Goal: Task Accomplishment & Management: Use online tool/utility

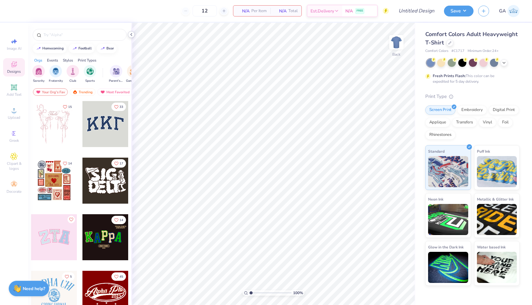
click at [132, 33] on icon at bounding box center [131, 34] width 5 height 5
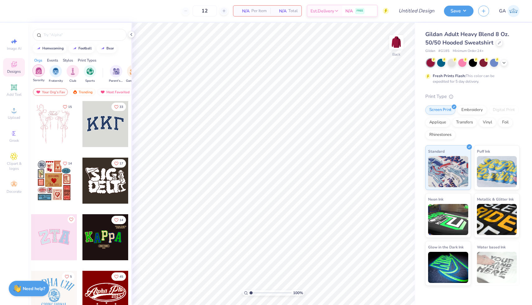
click at [39, 72] on img "filter for Sorority" at bounding box center [38, 70] width 7 height 7
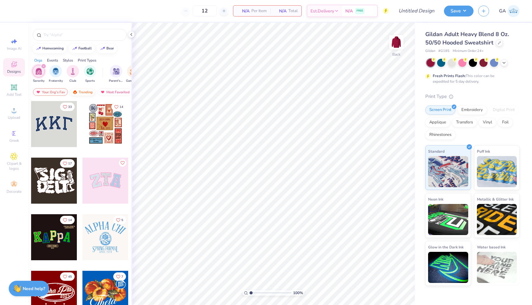
click at [81, 92] on div "Trending" at bounding box center [83, 91] width 26 height 7
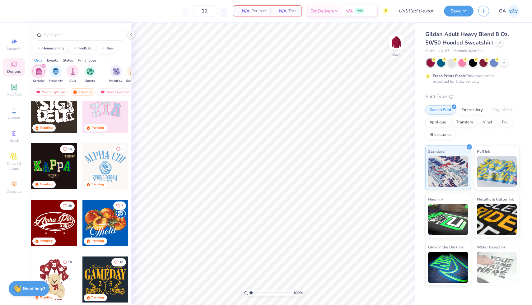
scroll to position [73, 0]
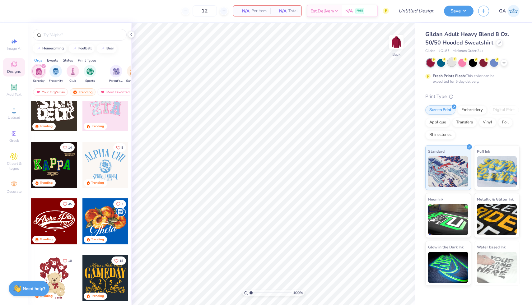
click at [449, 63] on div at bounding box center [452, 62] width 8 height 8
click at [503, 63] on icon at bounding box center [504, 62] width 5 height 5
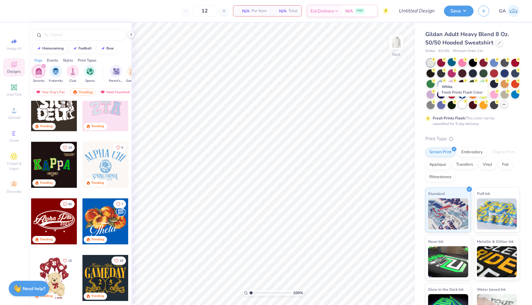
click at [463, 105] on div at bounding box center [463, 105] width 8 height 8
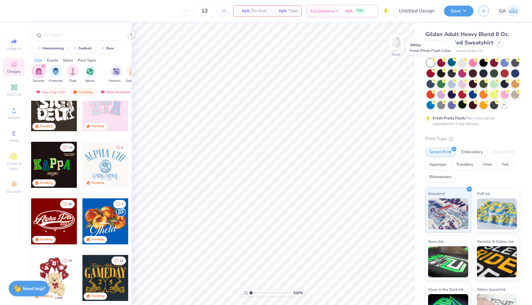
click at [427, 59] on div at bounding box center [431, 63] width 8 height 8
click at [461, 60] on div at bounding box center [463, 62] width 8 height 8
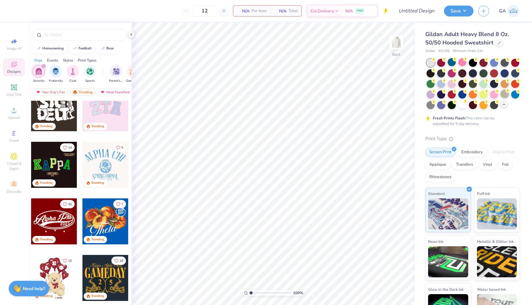
click at [504, 93] on div at bounding box center [505, 94] width 8 height 8
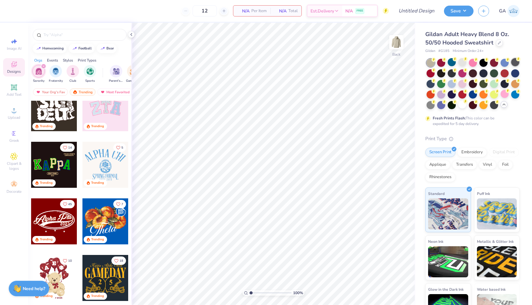
click at [513, 63] on div at bounding box center [516, 62] width 8 height 8
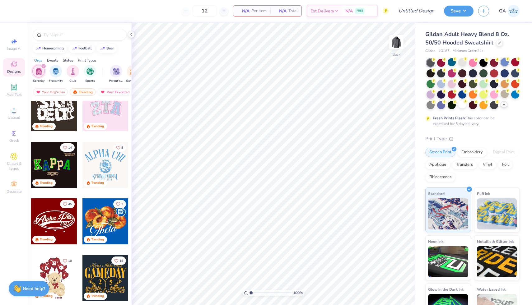
click at [502, 64] on div at bounding box center [505, 62] width 8 height 8
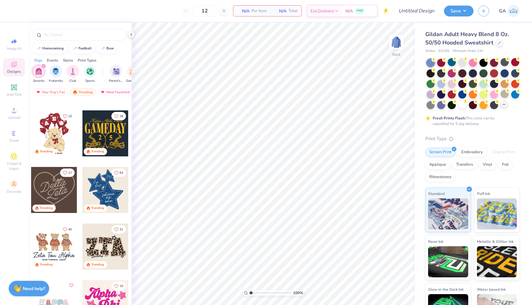
scroll to position [235, 0]
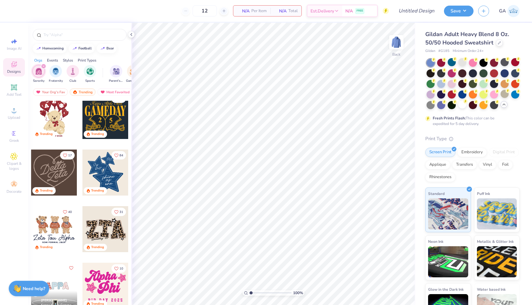
click at [58, 220] on div at bounding box center [54, 229] width 46 height 46
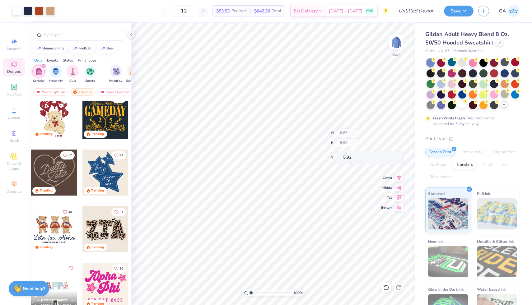
type input "5.92"
click at [464, 61] on icon at bounding box center [466, 59] width 4 height 4
type input "7.25"
type input "5.98"
click at [499, 42] on icon at bounding box center [499, 42] width 3 height 3
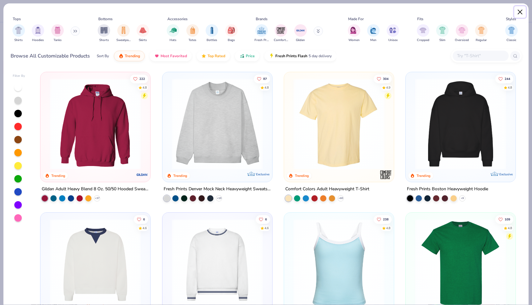
click at [522, 12] on button "Close" at bounding box center [521, 12] width 12 height 12
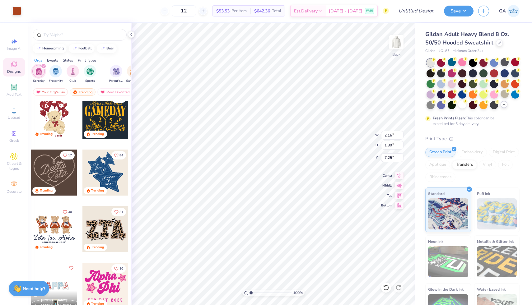
type input "2.18"
type input "3.84"
type input "6.02"
click at [387, 287] on icon at bounding box center [386, 288] width 6 height 6
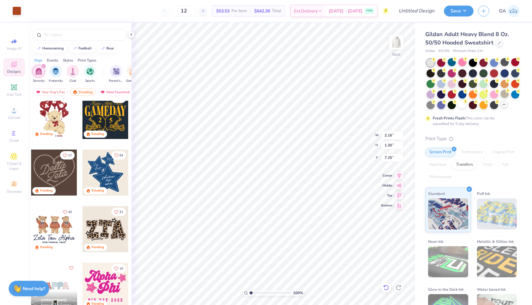
click at [387, 287] on icon at bounding box center [386, 288] width 6 height 6
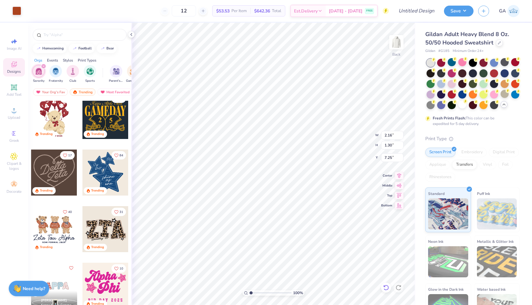
click at [387, 287] on icon at bounding box center [386, 288] width 6 height 6
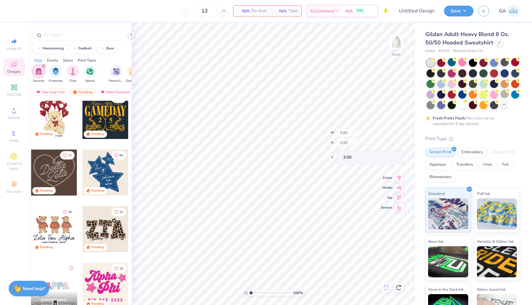
type input "8.86"
type input "5.99"
type input "3.00"
click at [54, 229] on div at bounding box center [54, 229] width 46 height 46
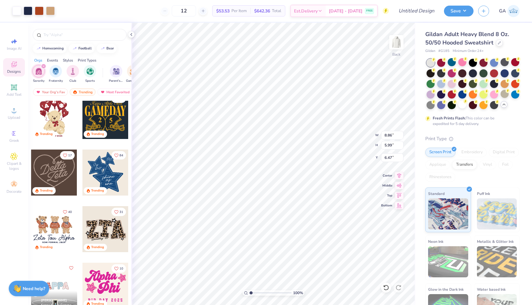
type input "6.47"
type input "5.86"
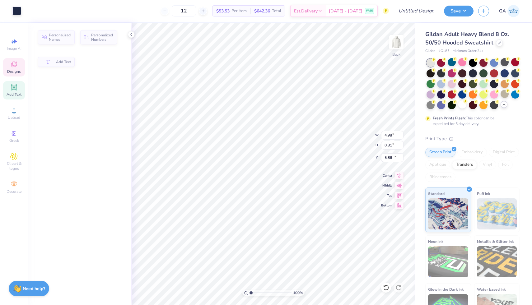
type input "4.98"
type input "0.31"
type input "11.54"
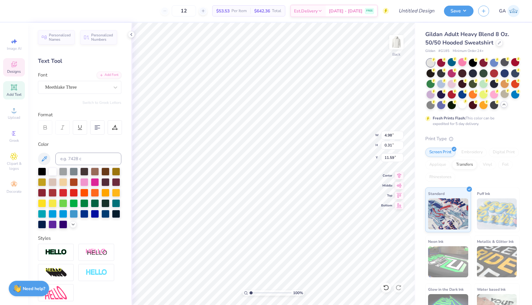
type textarea "5"
click at [387, 285] on icon at bounding box center [386, 288] width 6 height 6
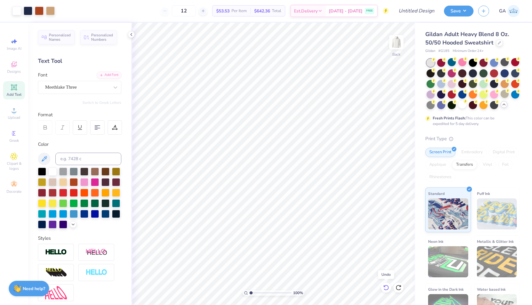
click at [387, 285] on icon at bounding box center [386, 288] width 6 height 6
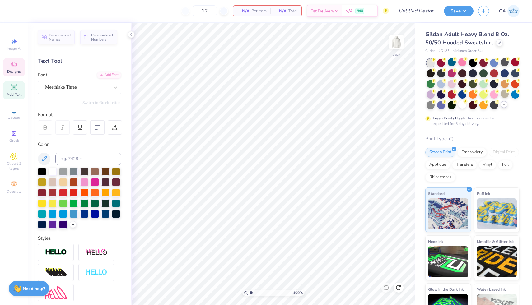
click at [14, 69] on span "Designs" at bounding box center [14, 71] width 14 height 5
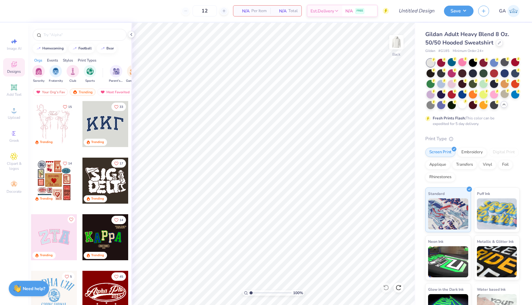
click at [82, 117] on div at bounding box center [59, 124] width 46 height 46
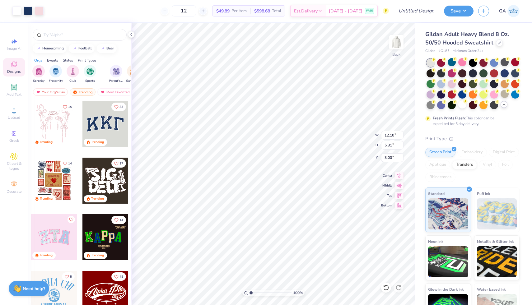
type input "4.98"
click at [461, 104] on div at bounding box center [463, 105] width 8 height 8
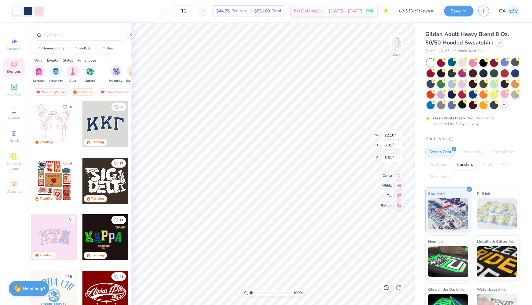
type input "5.31"
type input "5.55"
type input "5.76"
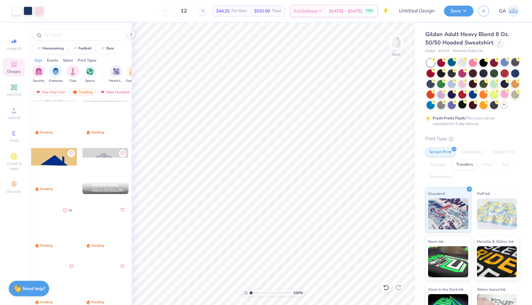
scroll to position [2223, 0]
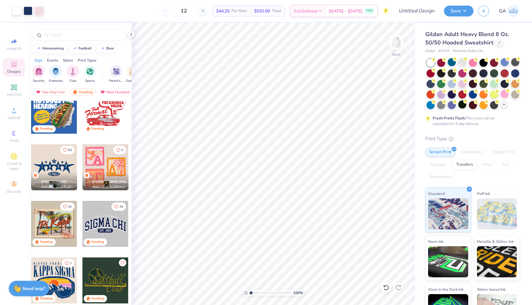
click at [51, 163] on div at bounding box center [54, 167] width 46 height 46
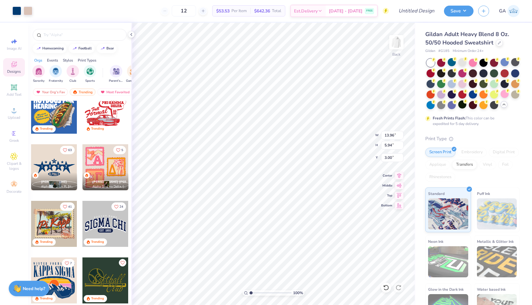
type input "11.89"
type input "5.07"
type input "5.76"
type input "12.10"
type input "5.31"
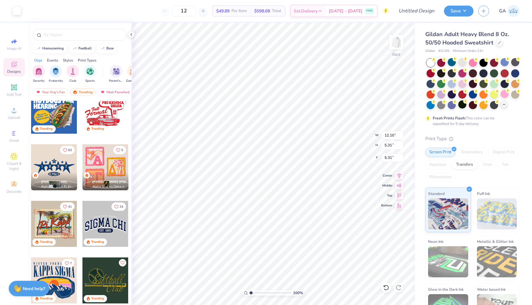
type input "5.24"
type input "6.48"
type input "3.42"
type input "4.35"
type input "4.53"
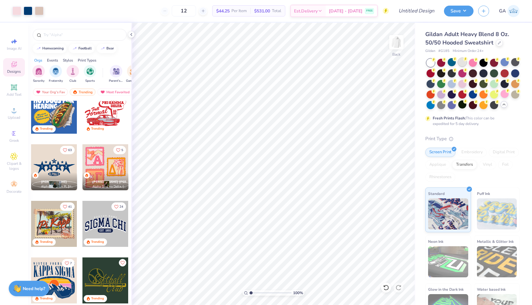
click at [461, 63] on div at bounding box center [463, 62] width 8 height 8
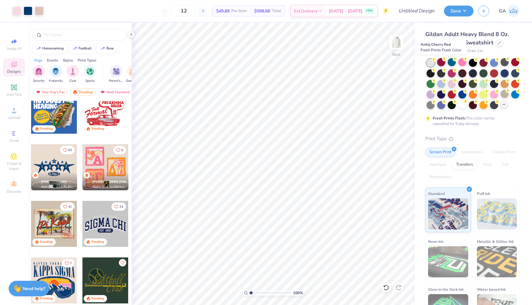
click at [441, 64] on div at bounding box center [441, 62] width 8 height 8
click at [455, 93] on div at bounding box center [452, 94] width 8 height 8
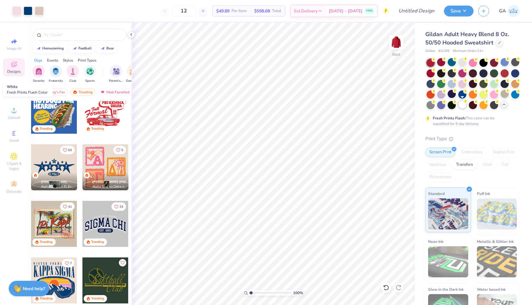
click at [466, 106] on div at bounding box center [463, 105] width 8 height 8
click at [473, 106] on div at bounding box center [473, 105] width 8 height 8
click at [483, 106] on div at bounding box center [484, 105] width 8 height 8
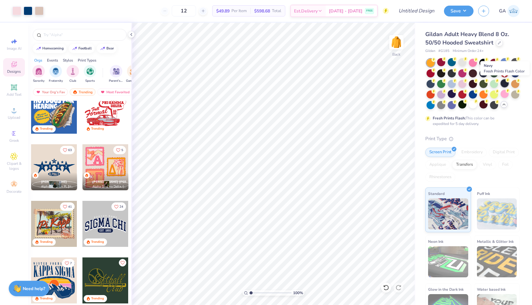
click at [504, 87] on div at bounding box center [505, 83] width 8 height 8
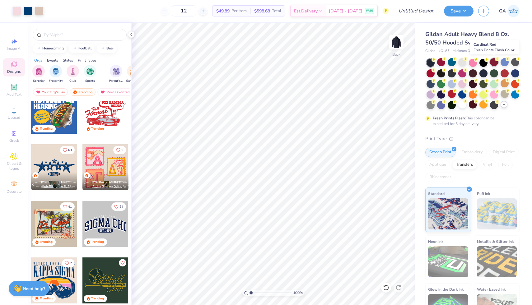
click at [493, 63] on div at bounding box center [494, 62] width 8 height 8
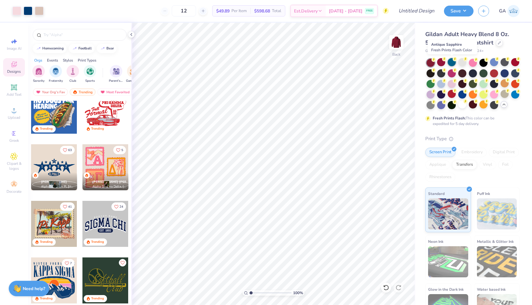
click at [452, 62] on div at bounding box center [452, 62] width 8 height 8
click at [11, 67] on icon at bounding box center [13, 64] width 7 height 7
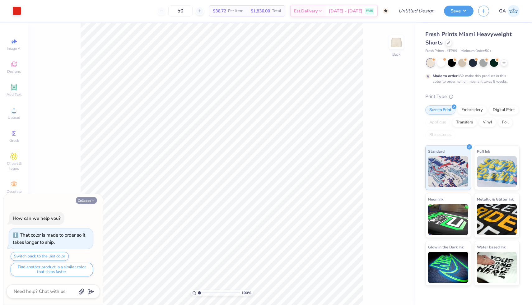
click at [85, 199] on button "Collapse" at bounding box center [86, 200] width 21 height 7
type textarea "x"
